Goal: Task Accomplishment & Management: Complete application form

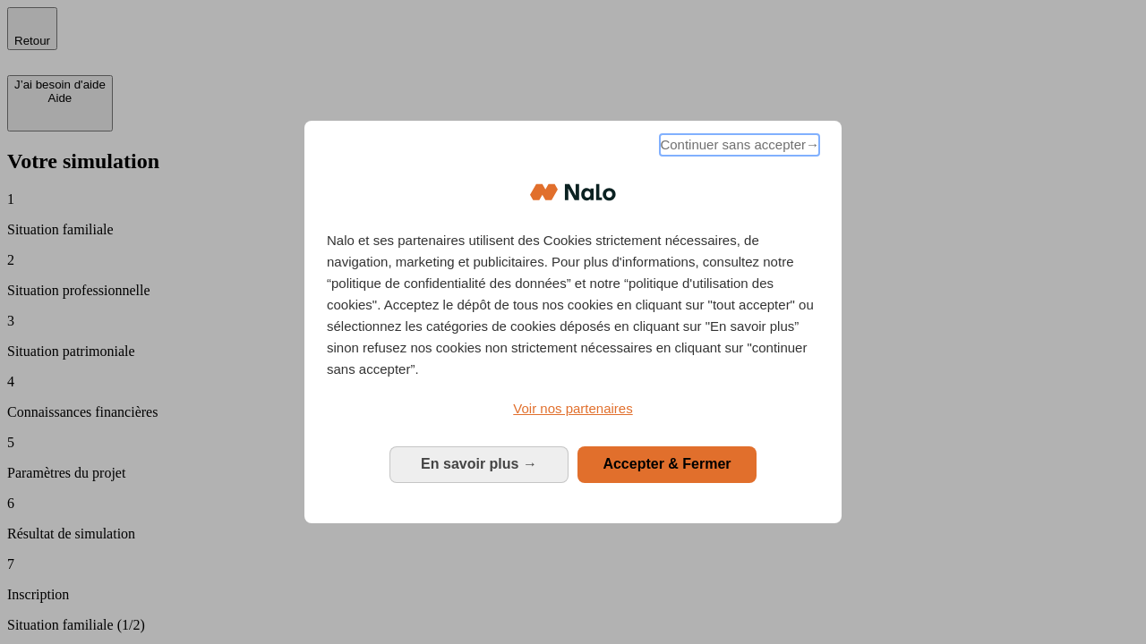
click at [738, 148] on span "Continuer sans accepter →" at bounding box center [739, 144] width 159 height 21
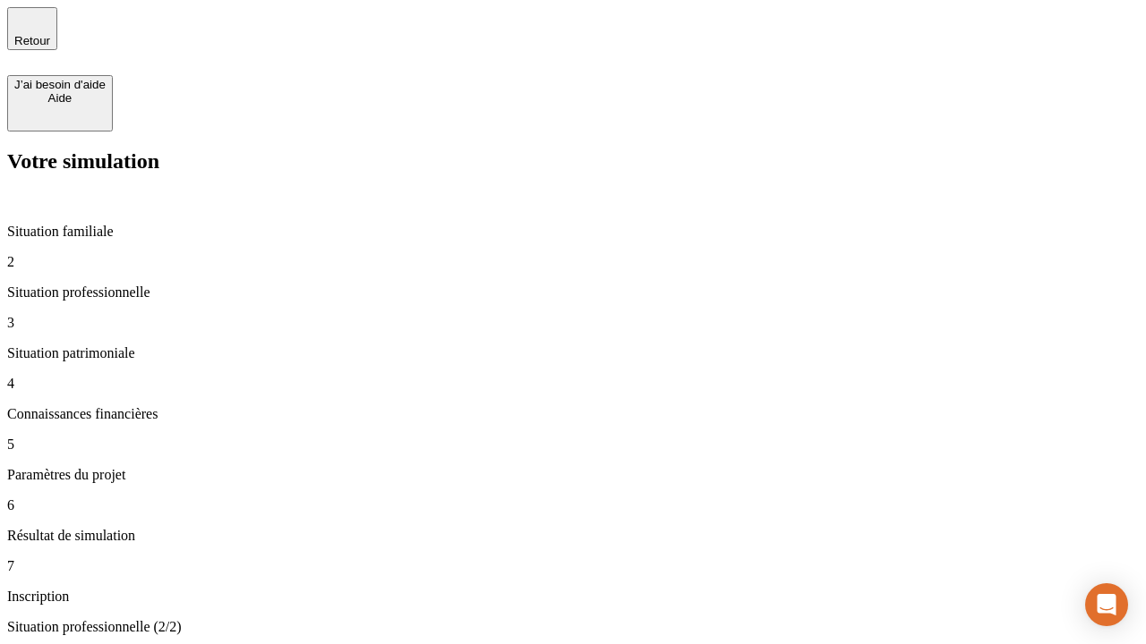
type input "30 000"
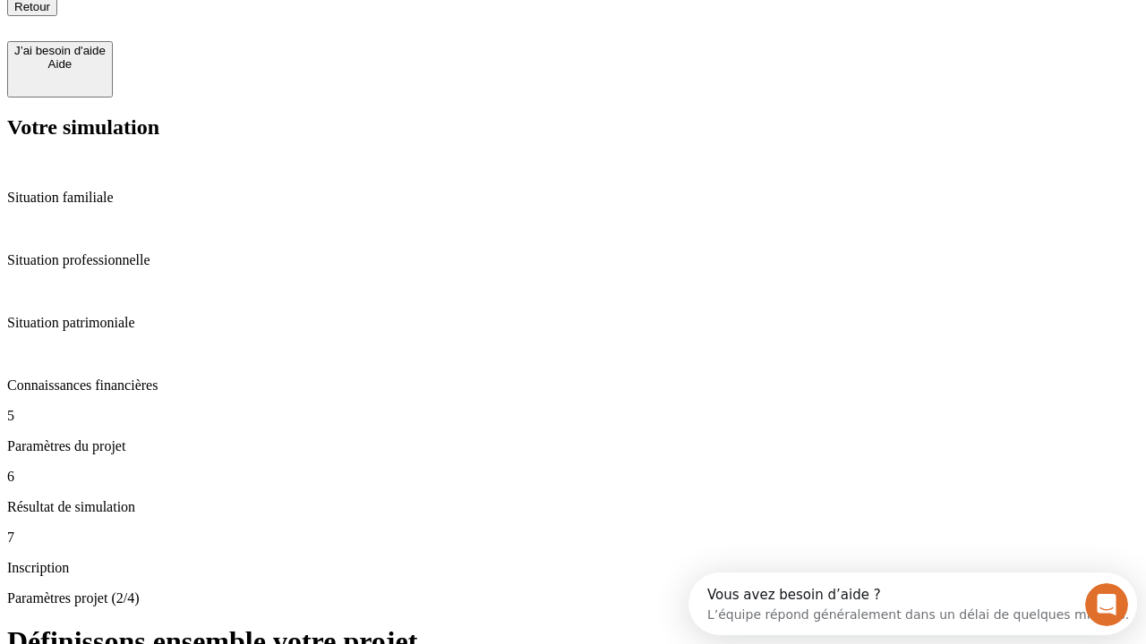
type input "25"
type input "1 000"
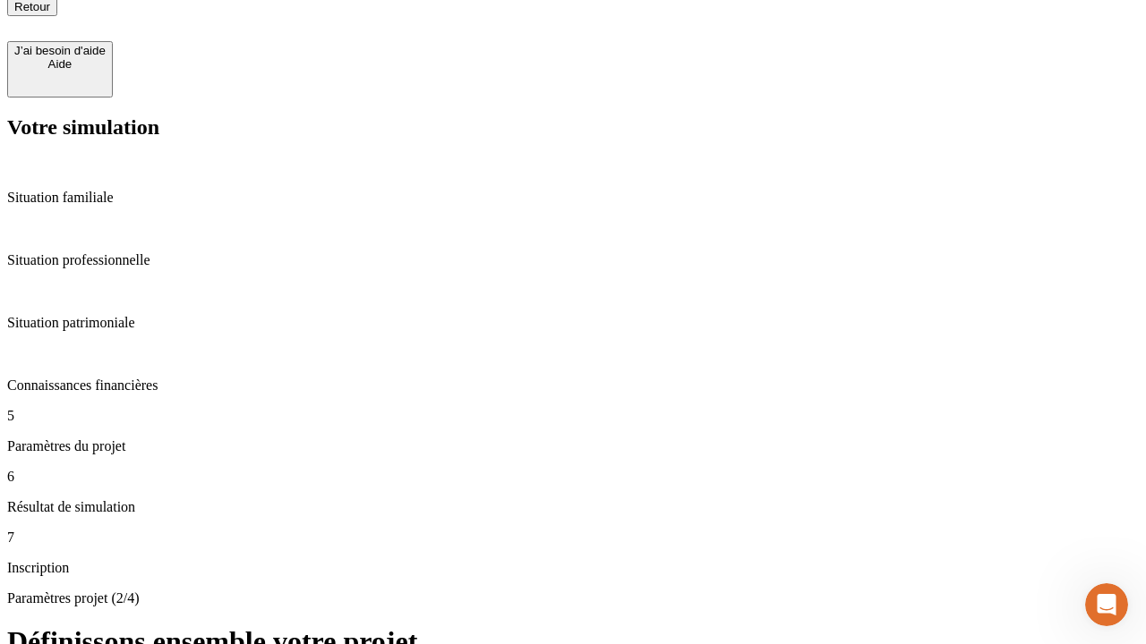
type input "640"
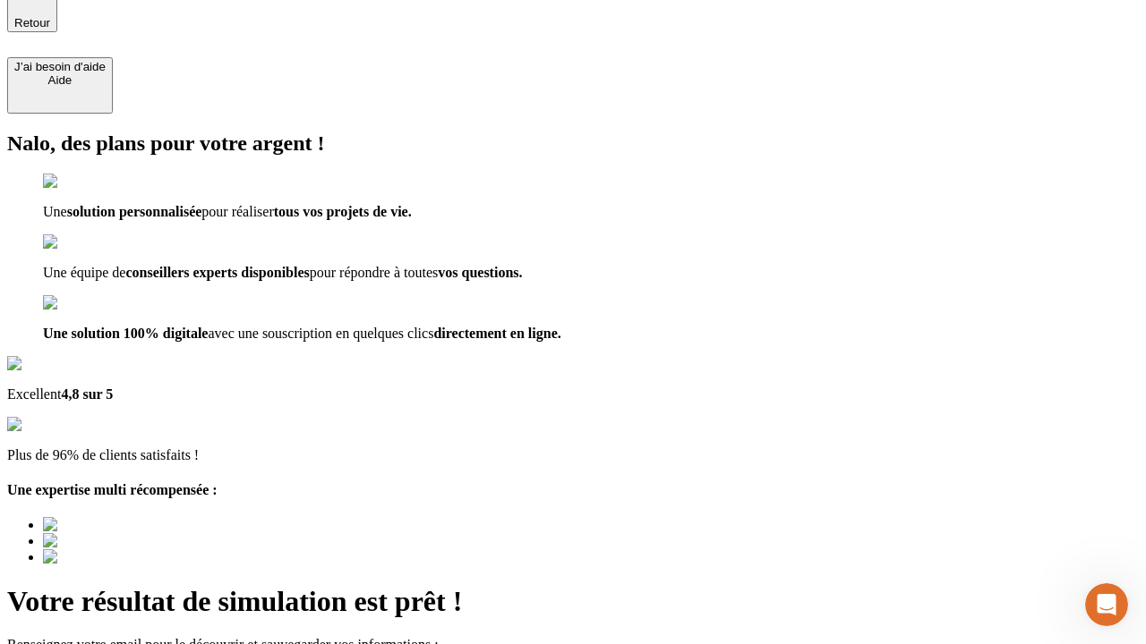
type input "[EMAIL_ADDRESS][PERSON_NAME][DOMAIN_NAME]"
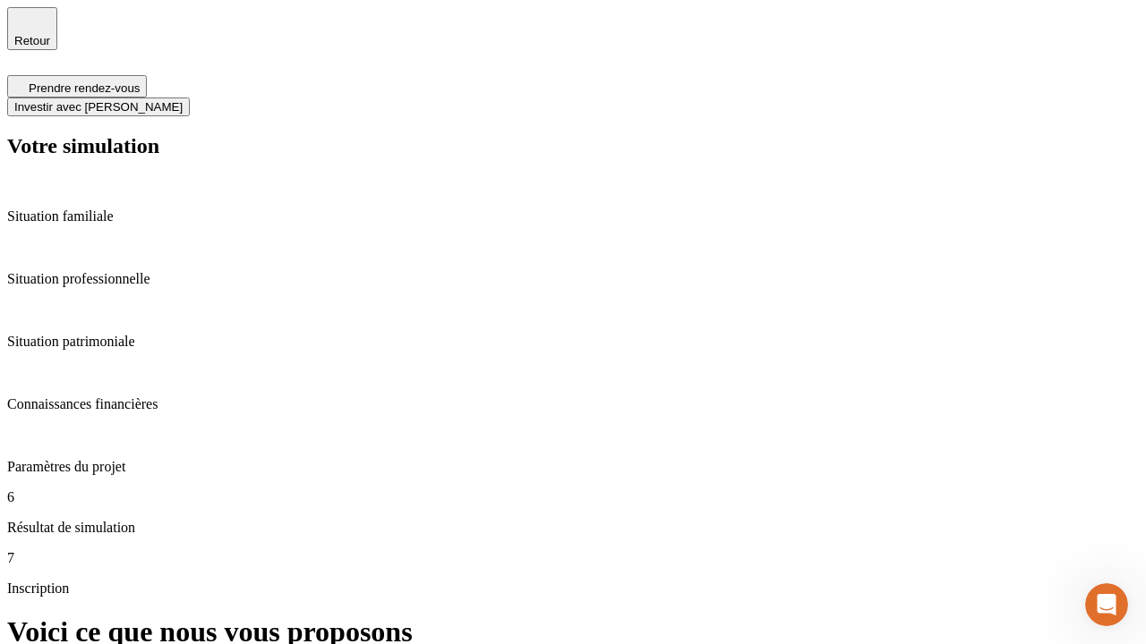
click at [183, 100] on span "Investir avec [PERSON_NAME]" at bounding box center [98, 106] width 168 height 13
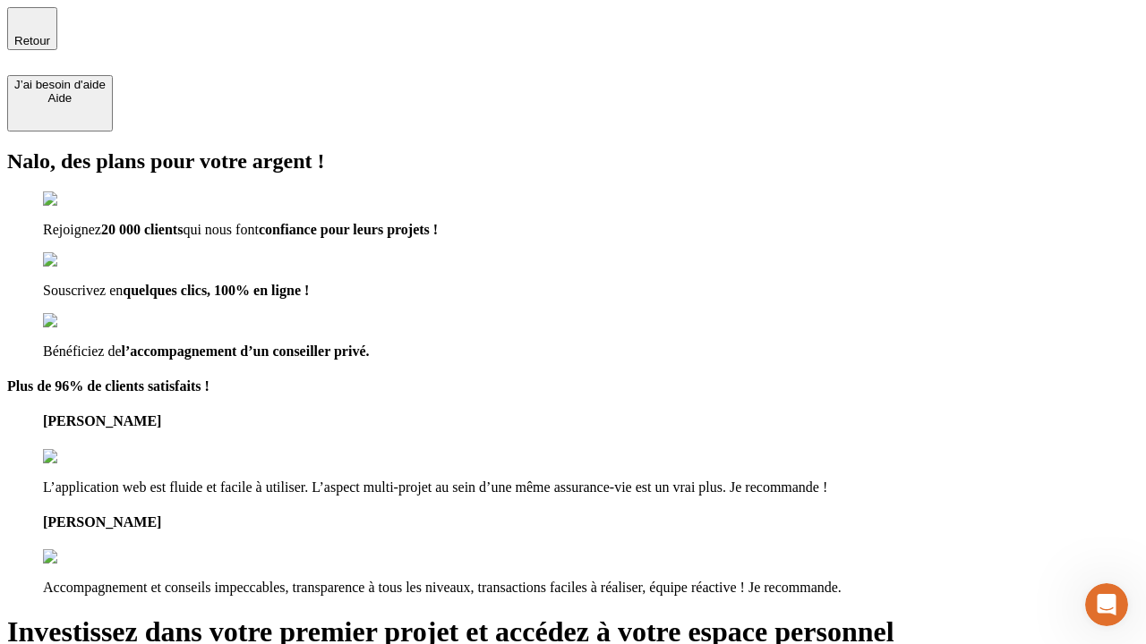
type input "[EMAIL_ADDRESS][PERSON_NAME][DOMAIN_NAME]"
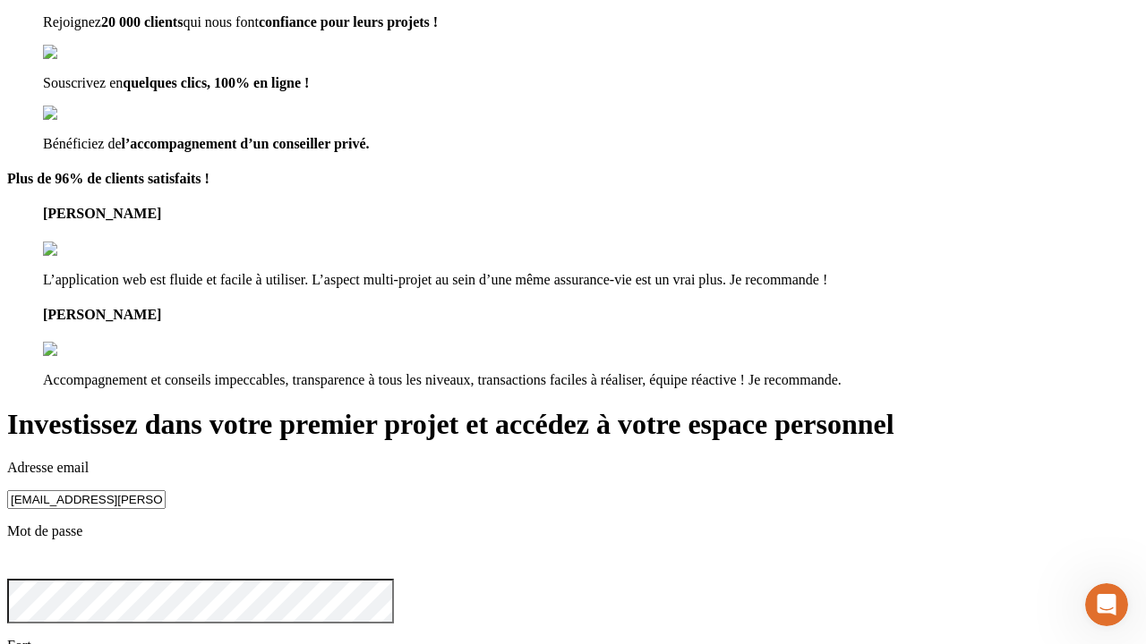
scroll to position [20, 0]
